Goal: Communication & Community: Answer question/provide support

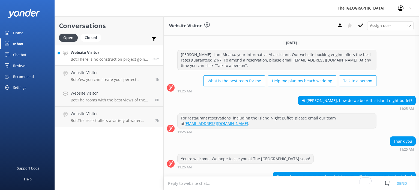
scroll to position [183, 0]
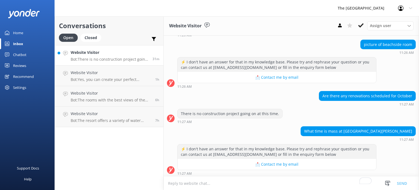
click at [88, 59] on p "Bot: There is no construction project going on at this time." at bounding box center [110, 59] width 78 height 5
click at [101, 56] on div "Website Visitor Bot: There is no construction project going on at this time." at bounding box center [110, 55] width 78 height 12
click at [105, 74] on h4 "Website Visitor" at bounding box center [111, 73] width 80 height 6
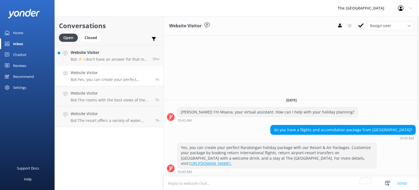
click at [209, 72] on div "Website Visitor Assign user Rarotongan Tata [PERSON_NAME] [PERSON_NAME] [PERSON…" at bounding box center [291, 102] width 255 height 173
click at [109, 55] on h4 "Website Visitor" at bounding box center [110, 52] width 78 height 6
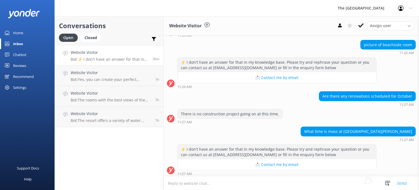
scroll to position [183, 0]
click at [220, 183] on textarea "To enrich screen reader interactions, please activate Accessibility in Grammarl…" at bounding box center [291, 182] width 255 height 13
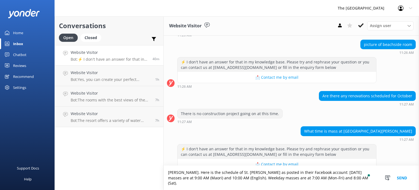
scroll to position [189, 0]
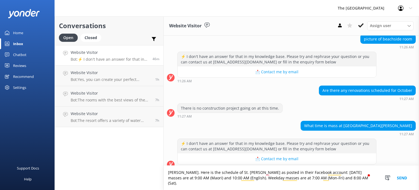
click at [281, 111] on div "There is no construction project going on at this time. 11:27 AM" at bounding box center [291, 110] width 255 height 15
drag, startPoint x: 266, startPoint y: 176, endPoint x: 313, endPoint y: 173, distance: 46.8
click at [313, 173] on textarea "[PERSON_NAME]. Here is the schedule of St. [PERSON_NAME] as posted on their Fac…" at bounding box center [291, 177] width 255 height 24
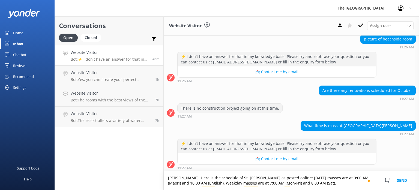
click at [302, 183] on textarea "[PERSON_NAME]. Here is the schedule of St. [PERSON_NAME] as posted online: [DAT…" at bounding box center [291, 180] width 255 height 19
click at [298, 98] on div "Are there any renovations scheduled for October 11:27 AM" at bounding box center [291, 92] width 255 height 15
click at [297, 185] on textarea "[PERSON_NAME]. Here is the schedule of St. [PERSON_NAME] as posted online: [DAT…" at bounding box center [291, 180] width 255 height 19
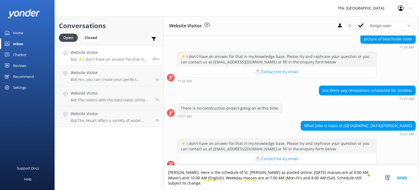
click at [347, 183] on textarea "[PERSON_NAME]. Here is the schedule of St. [PERSON_NAME] as posted online: [DAT…" at bounding box center [291, 177] width 255 height 24
click at [350, 182] on textarea "[PERSON_NAME]. Here is the schedule of St. [PERSON_NAME] as posted online: [DAT…" at bounding box center [291, 177] width 255 height 24
drag, startPoint x: 354, startPoint y: 184, endPoint x: 154, endPoint y: 178, distance: 200.2
click at [154, 178] on div "Conversations Open Closed Important Assigned to me Unassigned Website Visitor B…" at bounding box center [237, 102] width 364 height 173
type textarea "[PERSON_NAME]. Here is the schedule of St. [PERSON_NAME] as posted online: [DAT…"
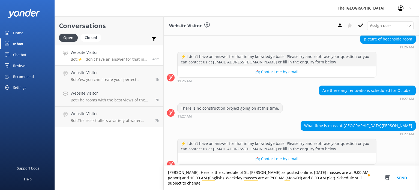
click at [164, 129] on div "What time is mass at [GEOGRAPHIC_DATA][PERSON_NAME] 11:27 AM" at bounding box center [291, 128] width 255 height 15
click at [168, 130] on div "What time is mass at [GEOGRAPHIC_DATA][PERSON_NAME] 11:27 AM" at bounding box center [291, 128] width 255 height 15
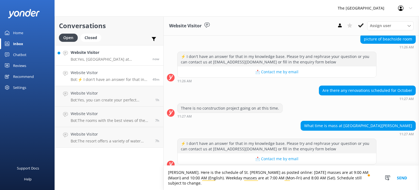
click at [104, 54] on h4 "Website Visitor" at bounding box center [110, 52] width 78 height 6
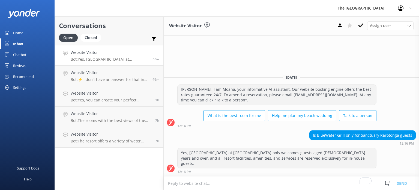
click at [233, 181] on textarea "To enrich screen reader interactions, please activate Accessibility in Grammarl…" at bounding box center [291, 182] width 255 height 13
click at [171, 180] on textarea "Inhouse guests from the adjacent sister resort The [GEOGRAPHIC_DATA]" at bounding box center [291, 183] width 255 height 14
click at [339, 181] on textarea "In-house guests from the adjacent sister resort The [GEOGRAPHIC_DATA]" at bounding box center [291, 183] width 255 height 14
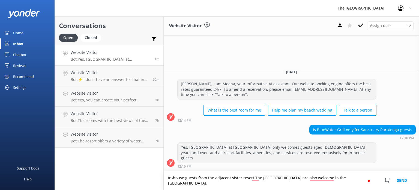
click at [196, 178] on textarea "In-house guests from the adjacent sister resort The [GEOGRAPHIC_DATA] are also …" at bounding box center [291, 180] width 255 height 19
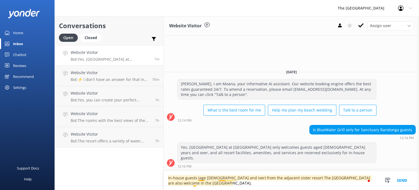
click at [203, 176] on textarea "In-house guests (age [DEMOGRAPHIC_DATA] and iver) from the adjacent sister reso…" at bounding box center [291, 180] width 255 height 19
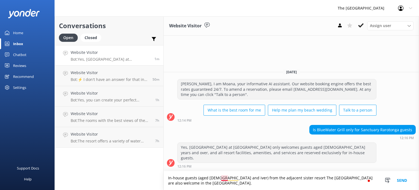
click at [223, 178] on textarea "In-house guests (aged [DEMOGRAPHIC_DATA] and iver) from the adjacent sister res…" at bounding box center [291, 180] width 255 height 19
click at [228, 178] on textarea "In-house guests (aged [DEMOGRAPHIC_DATA] and over) from the adjacent sister res…" at bounding box center [291, 180] width 255 height 19
click at [287, 178] on textarea "In-house guests (aged [DEMOGRAPHIC_DATA] and over ) from the adjacent sister re…" at bounding box center [291, 180] width 255 height 19
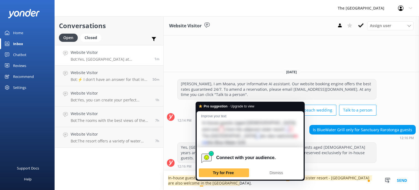
click at [203, 184] on textarea "In-house guests (aged [DEMOGRAPHIC_DATA] and over ) from the adjacent sister re…" at bounding box center [291, 180] width 255 height 19
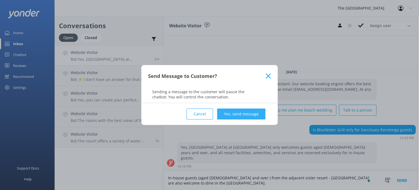
type textarea "In-house guests (aged [DEMOGRAPHIC_DATA] and over ) from the adjacent sister re…"
click at [235, 115] on button "Yes, send message" at bounding box center [241, 113] width 48 height 11
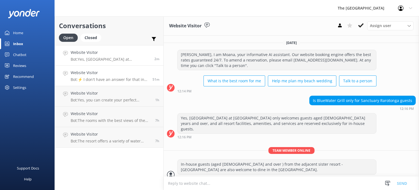
click at [105, 74] on h4 "Website Visitor" at bounding box center [110, 73] width 78 height 6
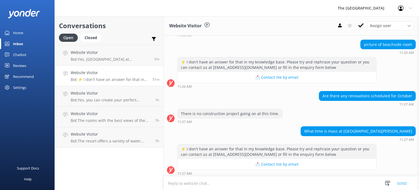
scroll to position [183, 0]
click at [197, 184] on textarea "To enrich screen reader interactions, please activate Accessibility in Grammarl…" at bounding box center [291, 182] width 255 height 13
paste textarea "[PERSON_NAME]. Here is the schedule of St. [PERSON_NAME] as posted online: [DAT…"
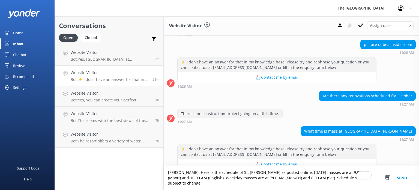
scroll to position [189, 0]
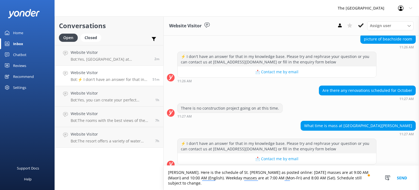
type textarea "[PERSON_NAME]. Here is the schedule of St. [PERSON_NAME] as posted online: [DAT…"
drag, startPoint x: 352, startPoint y: 184, endPoint x: 158, endPoint y: 178, distance: 193.4
click at [158, 178] on div "Conversations Open Closed Important Assigned to me Unassigned Website Visitor B…" at bounding box center [237, 102] width 364 height 173
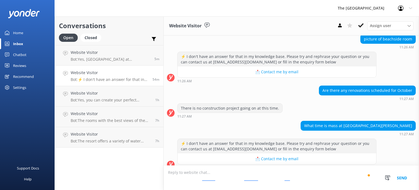
scroll to position [183, 0]
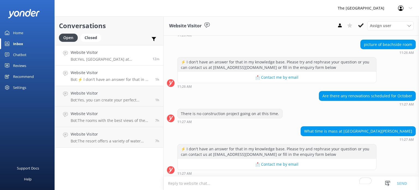
click at [105, 54] on h4 "Website Visitor" at bounding box center [110, 52] width 78 height 6
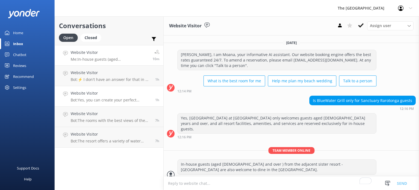
click at [109, 92] on h4 "Website Visitor" at bounding box center [111, 93] width 80 height 6
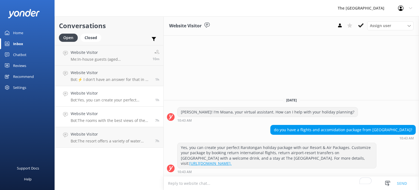
click at [109, 124] on link "Website Visitor Bot: The rooms with the best views of the lagoon at [GEOGRAPHIC…" at bounding box center [109, 116] width 109 height 20
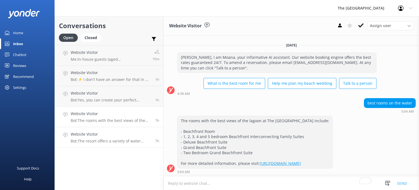
click at [125, 132] on h4 "Website Visitor" at bounding box center [111, 134] width 80 height 6
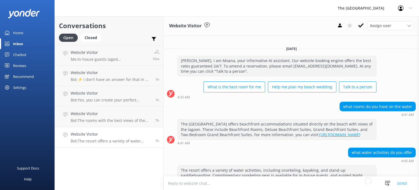
scroll to position [265, 0]
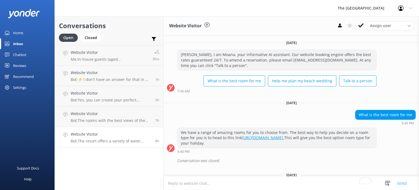
scroll to position [265, 0]
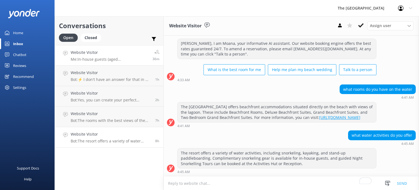
click at [118, 55] on h4 "Website Visitor" at bounding box center [110, 52] width 78 height 6
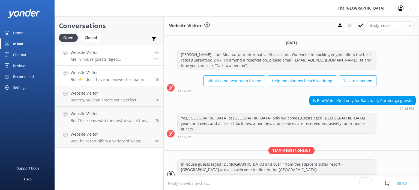
click at [128, 73] on h4 "Website Visitor" at bounding box center [111, 73] width 80 height 6
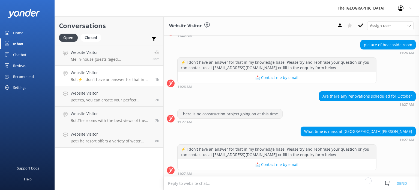
scroll to position [183, 0]
click at [84, 94] on h4 "Website Visitor" at bounding box center [111, 93] width 80 height 6
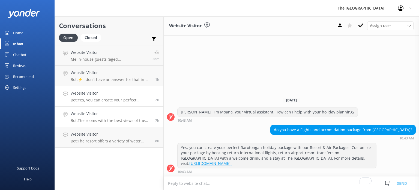
click at [103, 119] on p "Bot: The rooms with the best views of the lagoon at The Rarotongan Beach Resort…" at bounding box center [111, 120] width 80 height 5
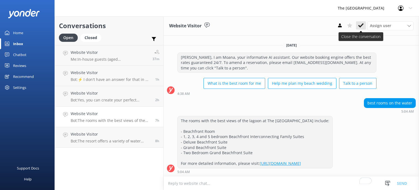
click at [361, 27] on icon at bounding box center [360, 25] width 5 height 5
click at [120, 134] on h4 "Website Visitor" at bounding box center [111, 134] width 80 height 6
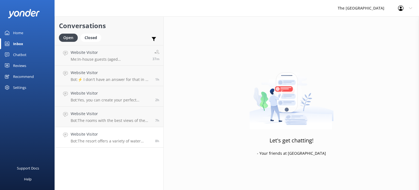
click at [121, 134] on h4 "Website Visitor" at bounding box center [111, 134] width 80 height 6
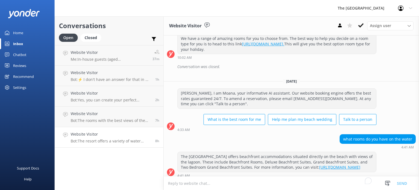
scroll to position [265, 0]
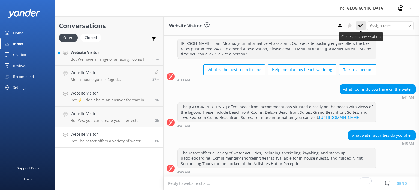
click at [361, 25] on icon at bounding box center [360, 25] width 5 height 5
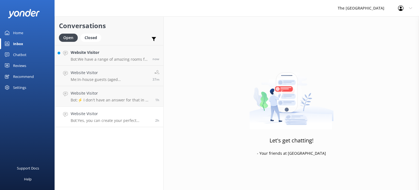
click at [110, 114] on h4 "Website Visitor" at bounding box center [111, 113] width 80 height 6
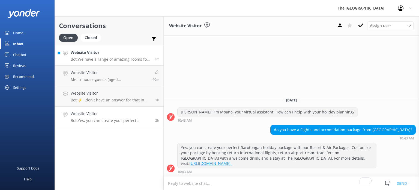
click at [115, 55] on h4 "Website Visitor" at bounding box center [111, 52] width 80 height 6
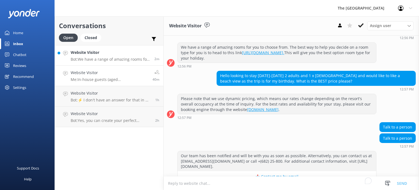
scroll to position [116, 0]
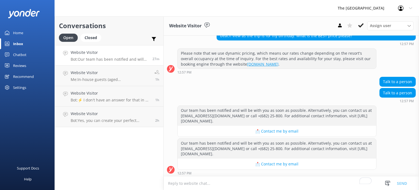
scroll to position [71, 0]
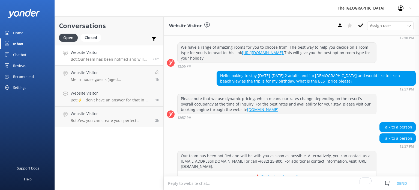
click at [109, 58] on p "Bot: Our team has been notified and will be with you as soon as possible. Alter…" at bounding box center [110, 59] width 78 height 5
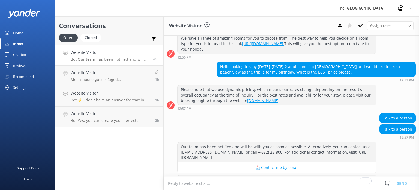
scroll to position [116, 0]
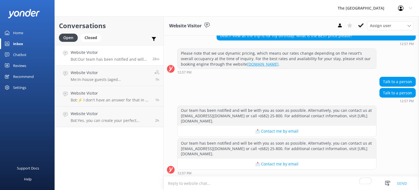
click at [255, 182] on textarea "To enrich screen reader interactions, please activate Accessibility in Grammarl…" at bounding box center [291, 182] width 255 height 13
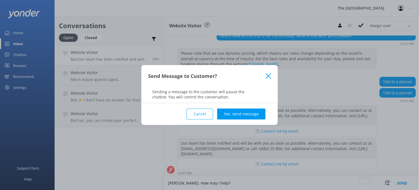
type textarea "Kia Orana. How may I help?"
click at [250, 107] on div "Cancel Yes, send message" at bounding box center [209, 114] width 123 height 22
click at [250, 113] on button "Yes, send message" at bounding box center [241, 113] width 48 height 11
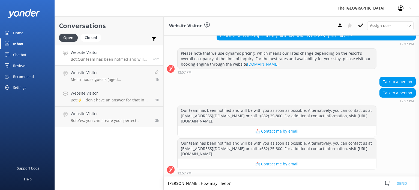
scroll to position [151, 0]
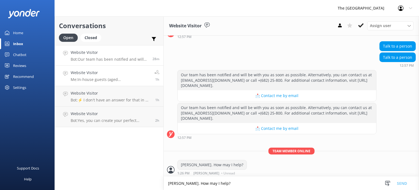
click at [90, 77] on p "Me: In-house guests (aged 16 and over ) from the adjacent sister resort - The R…" at bounding box center [111, 79] width 80 height 5
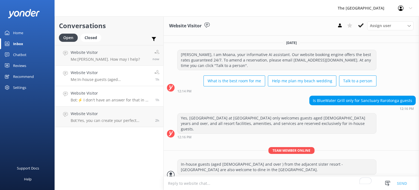
click at [102, 99] on p "Bot: ⚡ I don't have an answer for that in my knowledge base. Please try and rep…" at bounding box center [111, 99] width 80 height 5
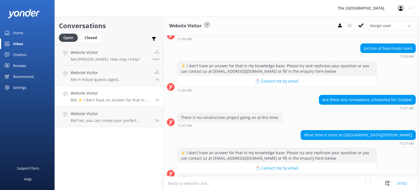
scroll to position [183, 0]
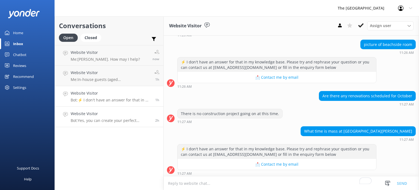
click at [109, 120] on p "Bot: Yes, you can create your perfect Rarotongan holiday package with our Resor…" at bounding box center [111, 120] width 80 height 5
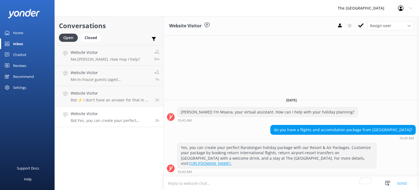
click at [101, 112] on h4 "Website Visitor" at bounding box center [111, 113] width 80 height 6
click at [101, 102] on link "Website Visitor Bot: ⚡ I don't have an answer for that in my knowledge base. Pl…" at bounding box center [109, 96] width 109 height 20
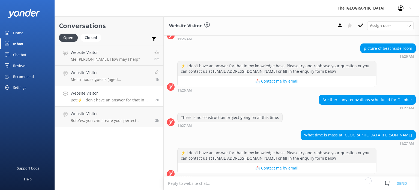
scroll to position [183, 0]
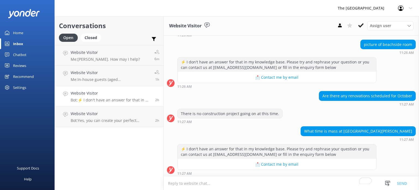
click at [109, 99] on p "Bot: ⚡ I don't have an answer for that in my knowledge base. Please try and rep…" at bounding box center [111, 99] width 80 height 5
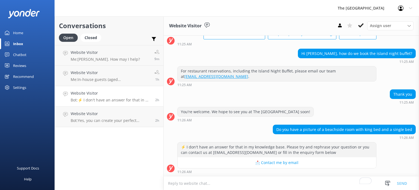
scroll to position [92, 0]
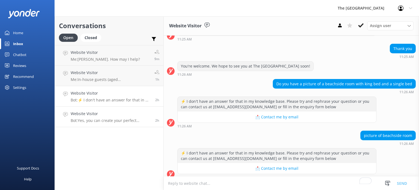
click at [93, 111] on h4 "Website Visitor" at bounding box center [111, 113] width 80 height 6
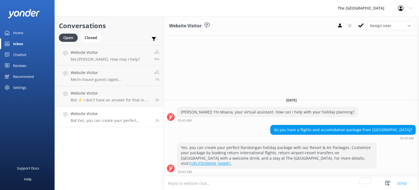
click at [28, 47] on link "Inbox" at bounding box center [27, 43] width 55 height 11
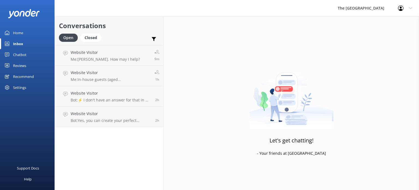
click at [29, 52] on link "Chatbot" at bounding box center [27, 54] width 55 height 11
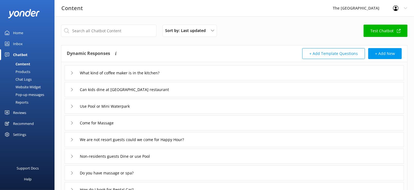
click at [28, 80] on div "Chat Logs" at bounding box center [17, 79] width 28 height 8
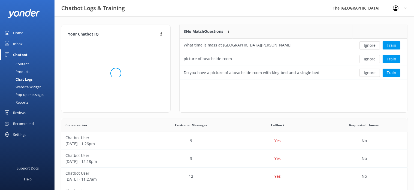
scroll to position [5, 5]
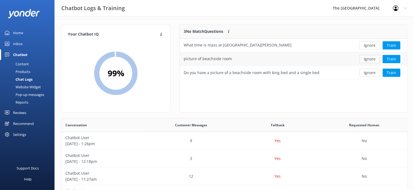
click at [368, 61] on button "Ignore" at bounding box center [370, 59] width 20 height 8
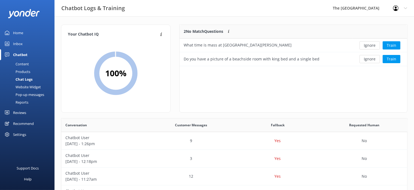
scroll to position [36, 223]
click at [368, 61] on button "Ignore" at bounding box center [370, 59] width 20 height 8
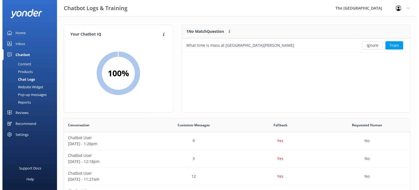
scroll to position [5, 5]
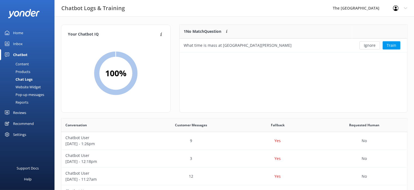
click at [14, 44] on div "Inbox" at bounding box center [18, 43] width 10 height 11
